Goal: Task Accomplishment & Management: Complete application form

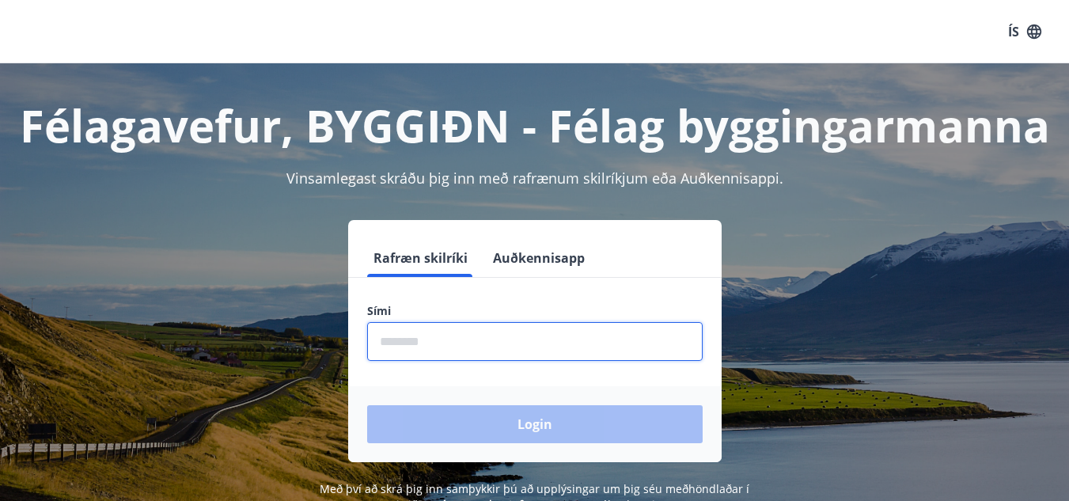
click at [479, 331] on input "phone" at bounding box center [535, 341] width 336 height 39
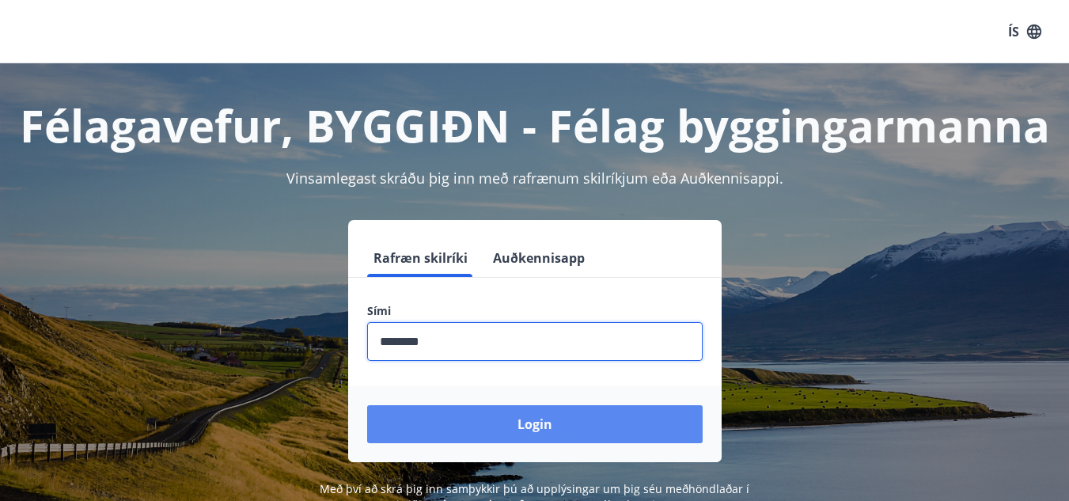
type input "********"
click at [478, 432] on button "Login" at bounding box center [535, 424] width 336 height 38
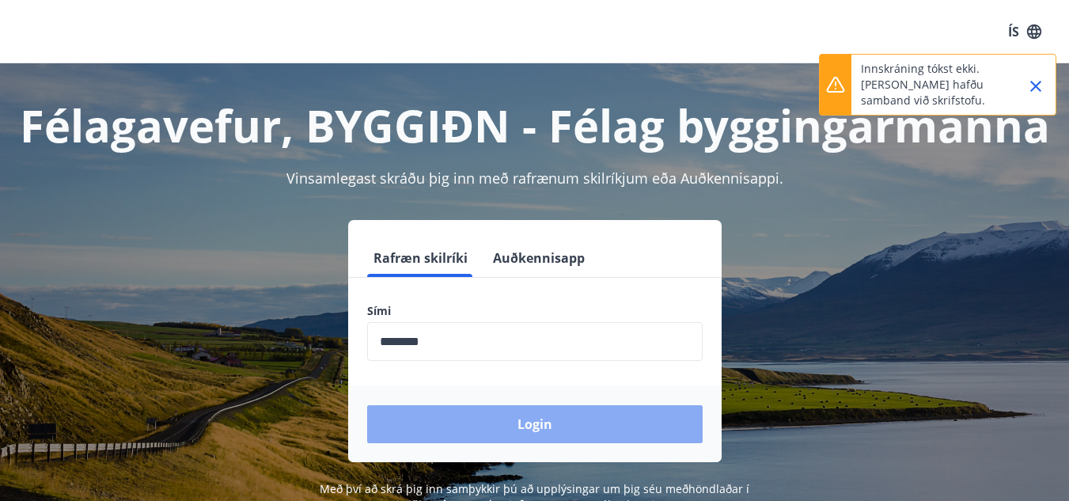
click at [501, 432] on button "Login" at bounding box center [535, 424] width 336 height 38
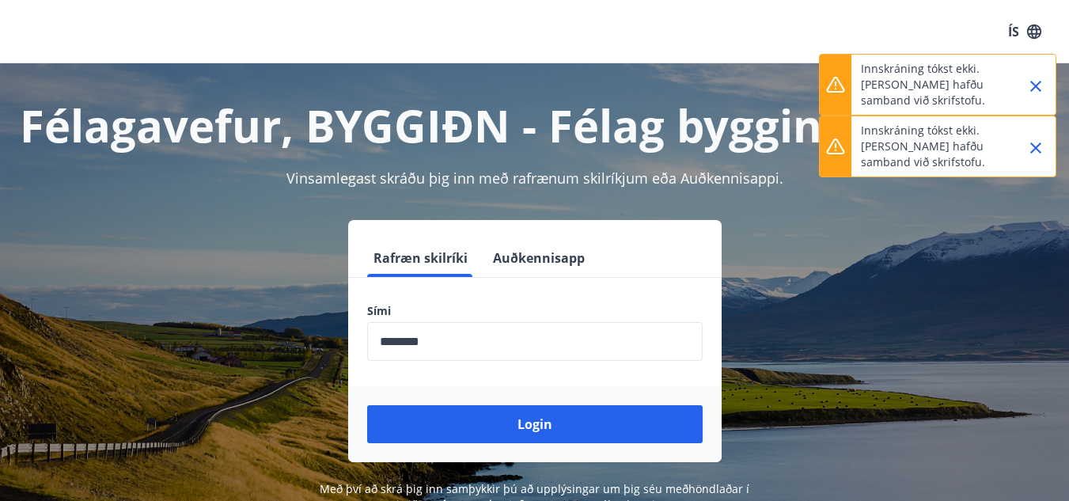
click at [505, 347] on input "phone" at bounding box center [535, 341] width 336 height 39
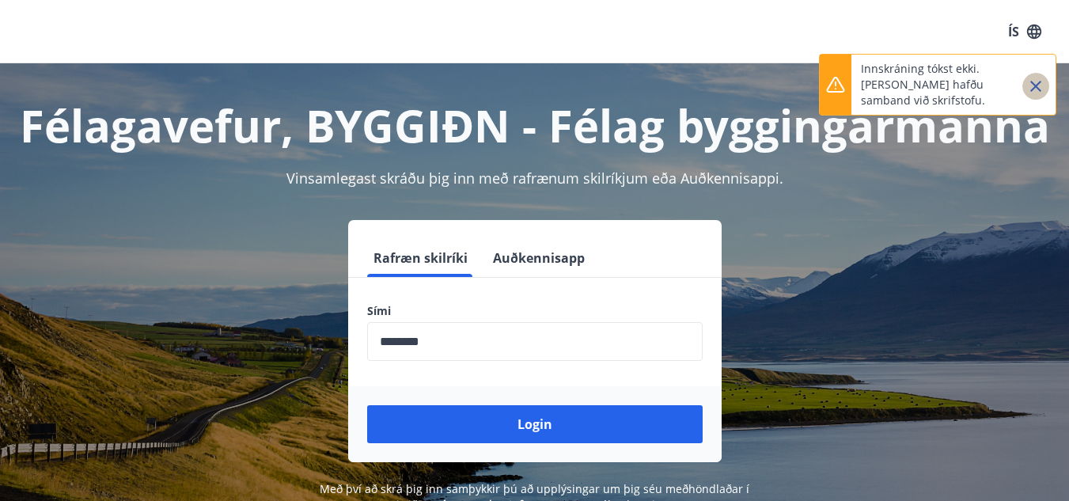
click at [1029, 87] on icon "Close" at bounding box center [1035, 86] width 19 height 19
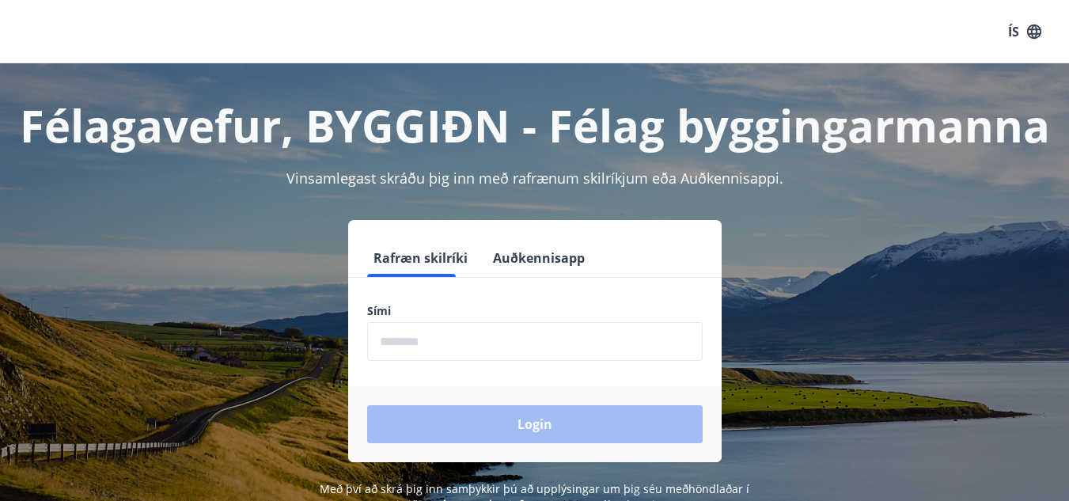
click at [515, 263] on button "Auðkennisapp" at bounding box center [539, 258] width 104 height 38
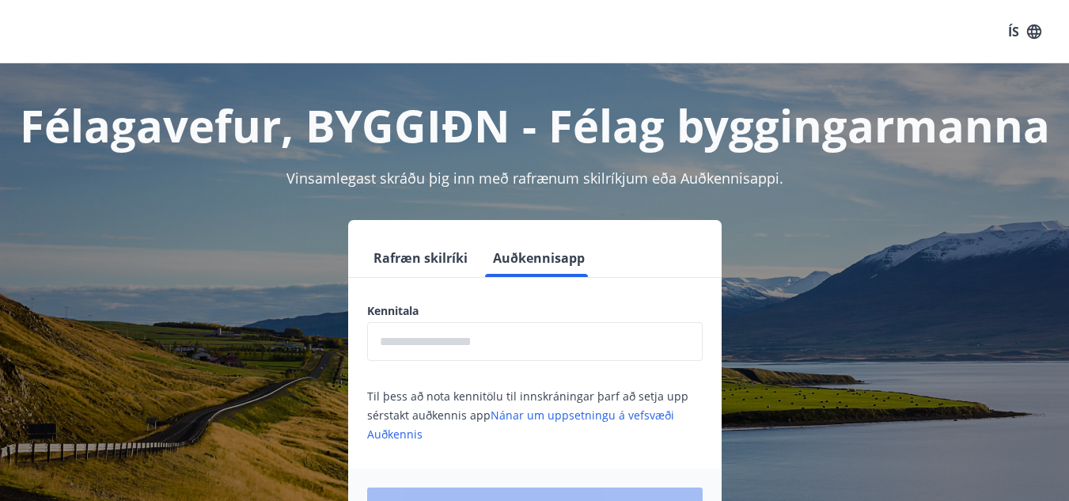
click at [468, 343] on input "text" at bounding box center [535, 341] width 336 height 39
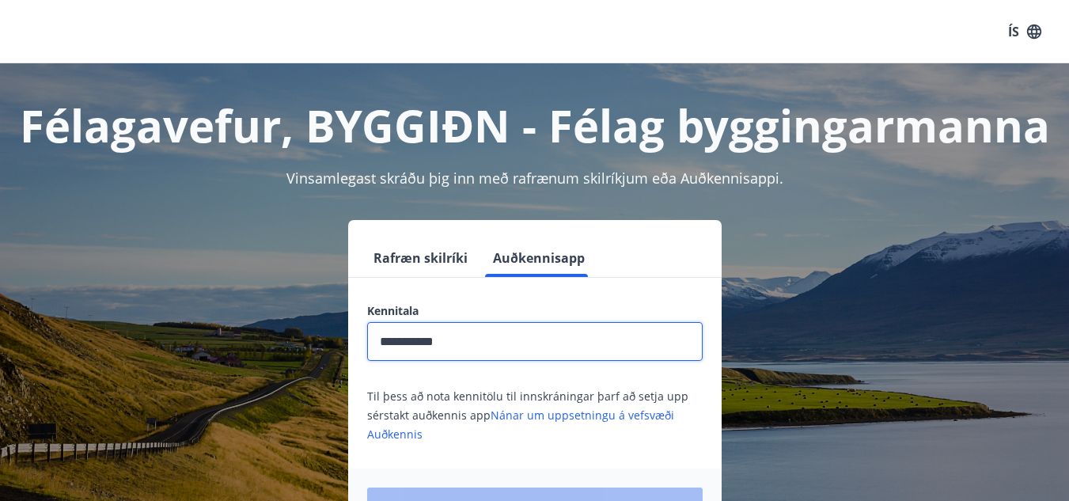
scroll to position [81, 0]
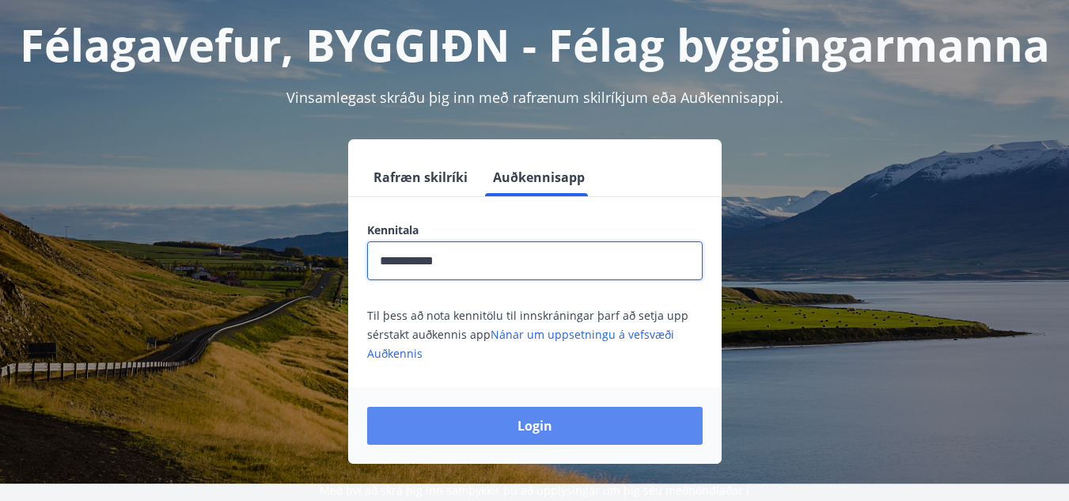
type input "**********"
click at [510, 431] on button "Login" at bounding box center [535, 426] width 336 height 38
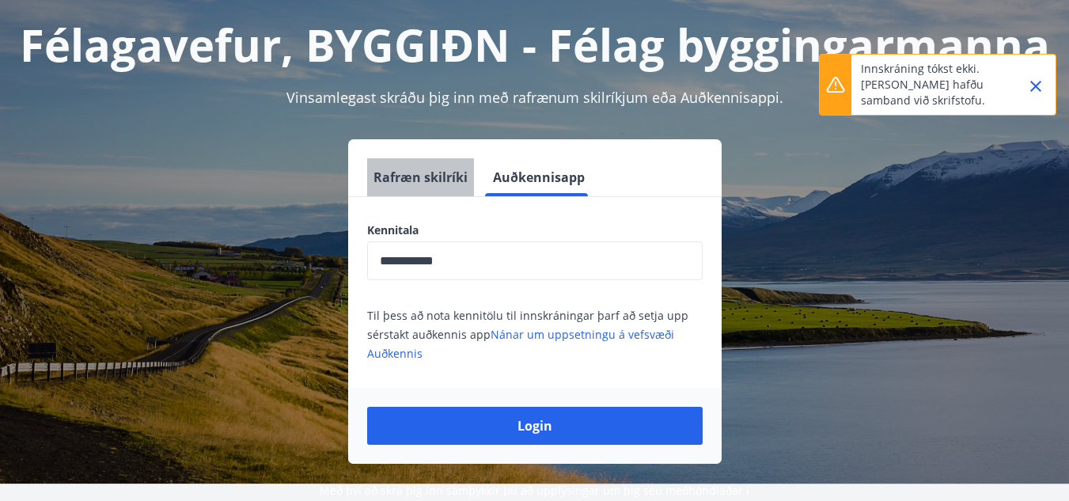
click at [441, 183] on button "Rafræn skilríki" at bounding box center [420, 177] width 107 height 38
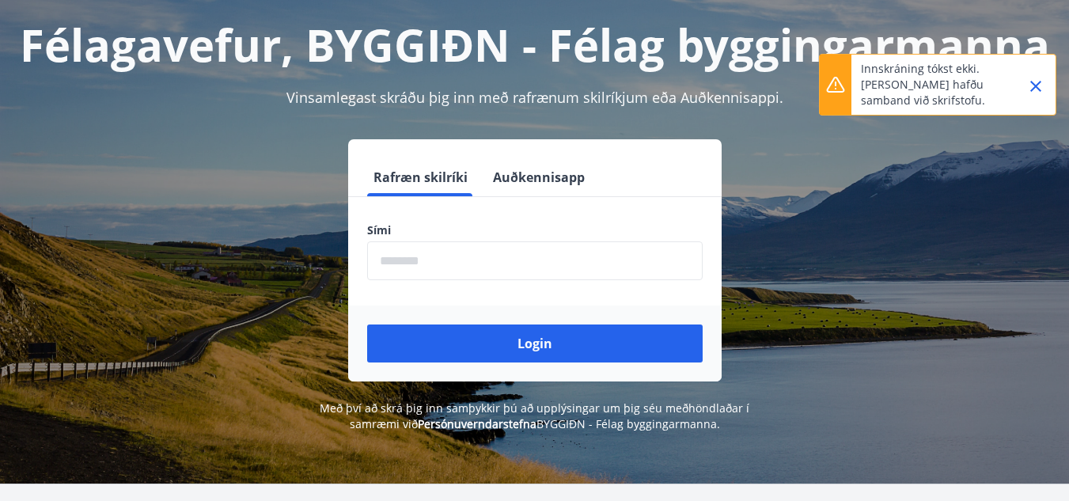
click at [469, 257] on input "phone" at bounding box center [535, 260] width 336 height 39
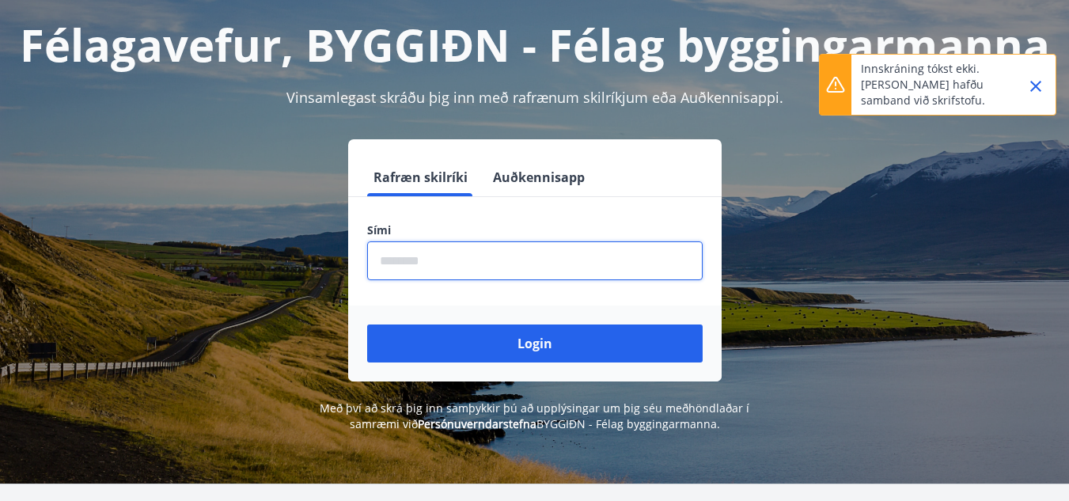
type input "********"
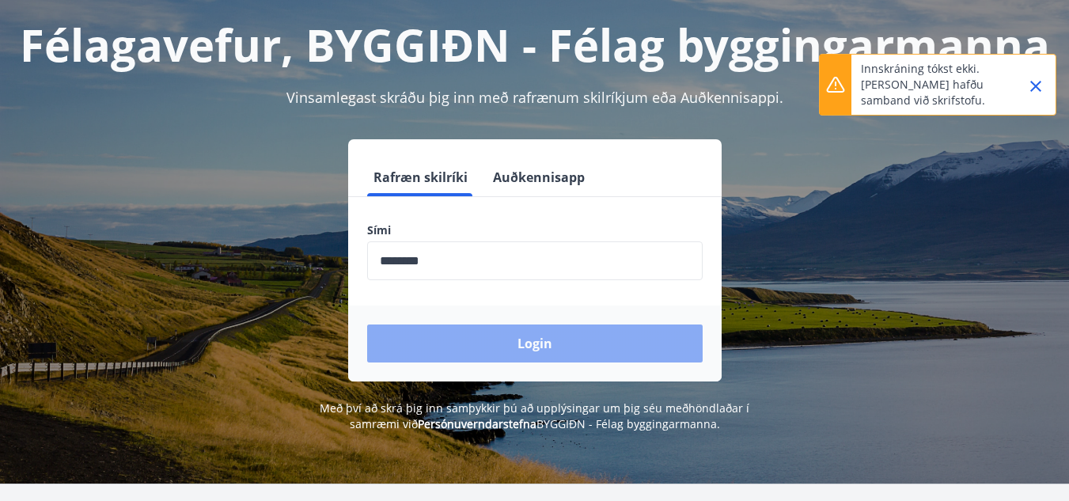
click at [491, 355] on button "Login" at bounding box center [535, 343] width 336 height 38
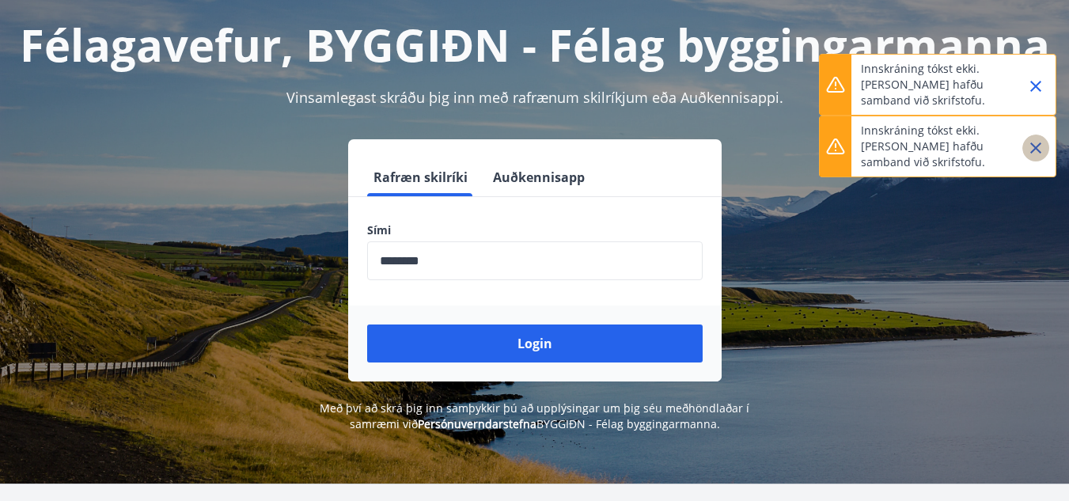
click at [1038, 150] on icon "Close" at bounding box center [1035, 147] width 11 height 11
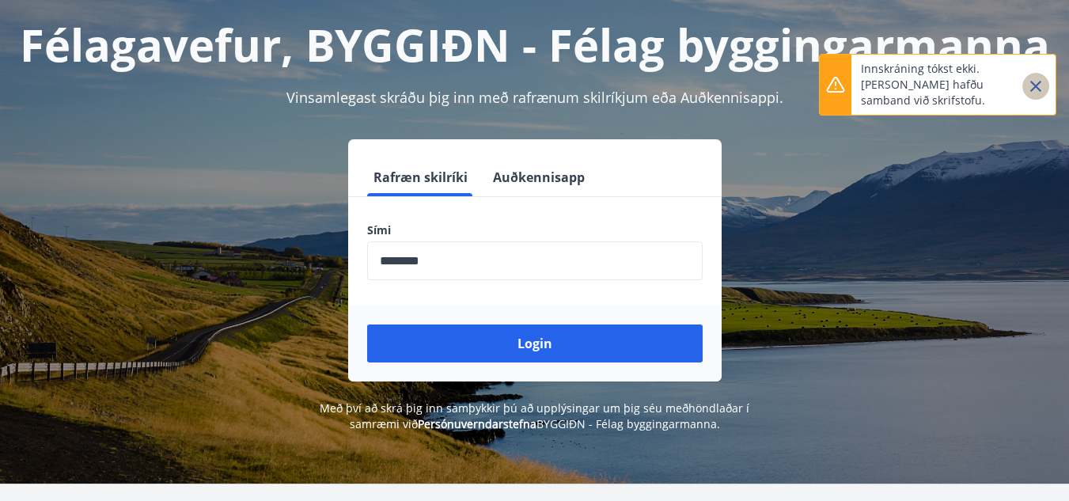
click at [1039, 89] on icon "Close" at bounding box center [1035, 86] width 11 height 11
